Goal: Information Seeking & Learning: Learn about a topic

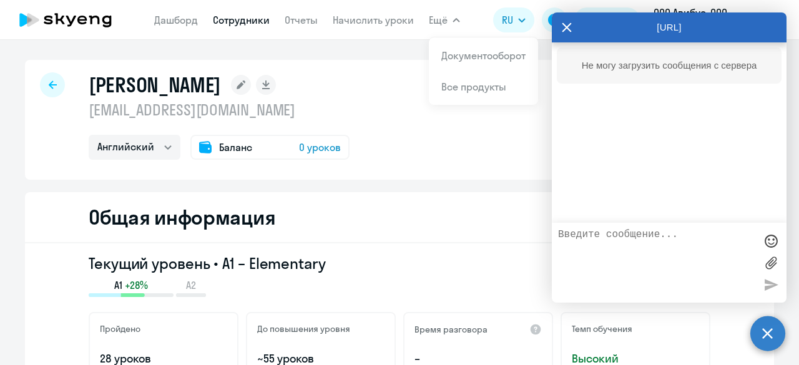
select select "english"
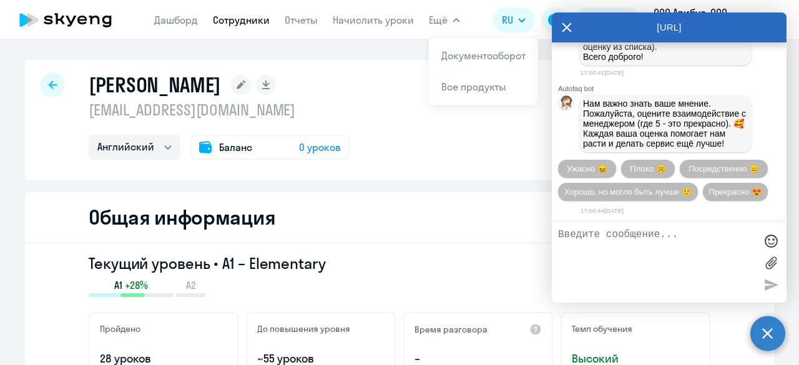
scroll to position [16041, 0]
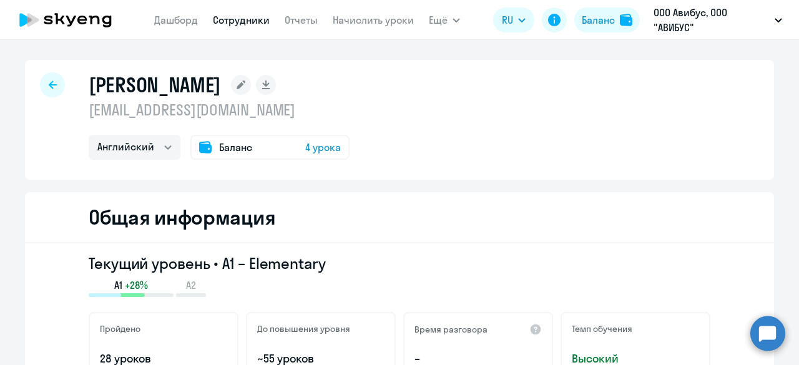
select select "english"
click at [768, 328] on circle at bounding box center [767, 333] width 35 height 35
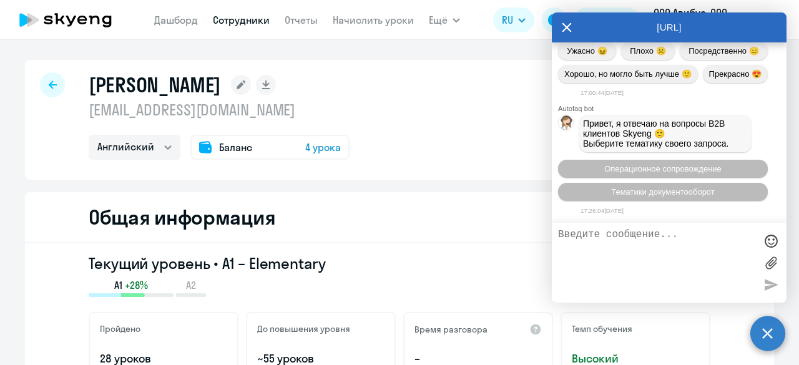
scroll to position [16036, 0]
